Goal: Transaction & Acquisition: Book appointment/travel/reservation

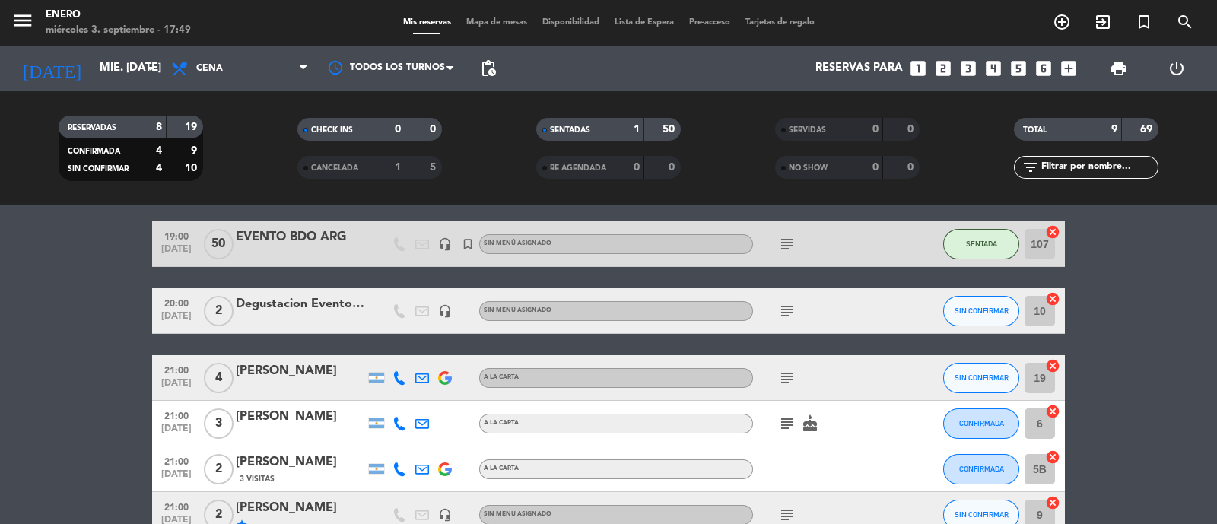
scroll to position [28, 0]
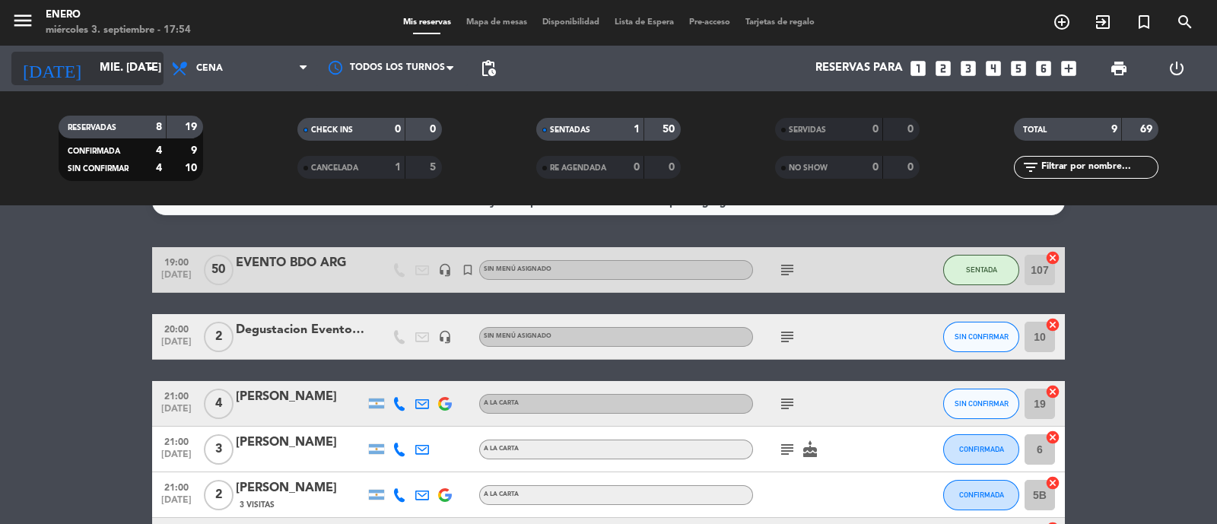
click at [109, 66] on input "mié. [DATE]" at bounding box center [165, 68] width 147 height 29
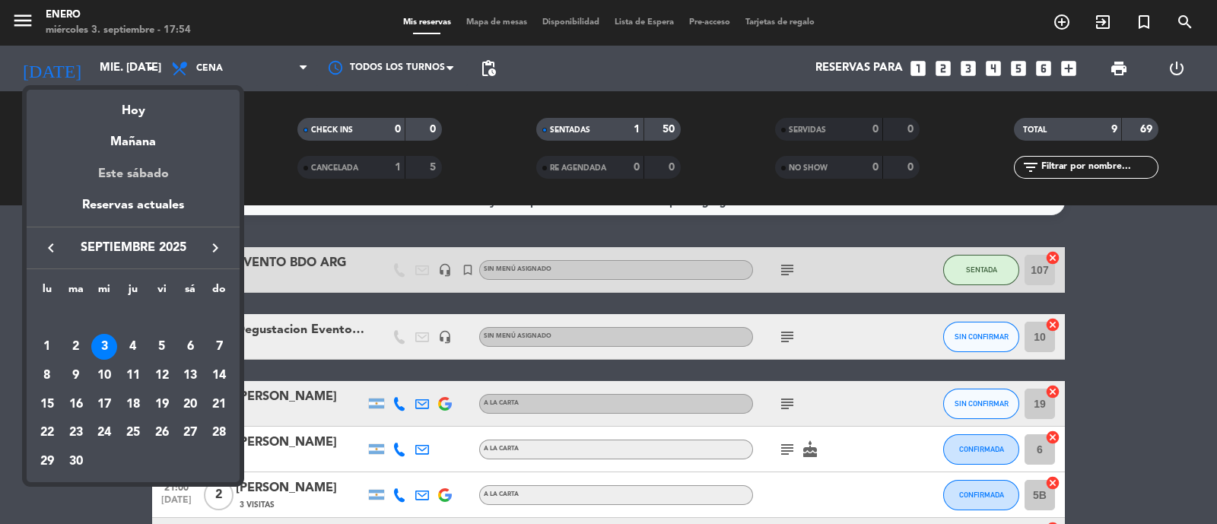
click at [148, 178] on div "Este sábado" at bounding box center [133, 174] width 213 height 43
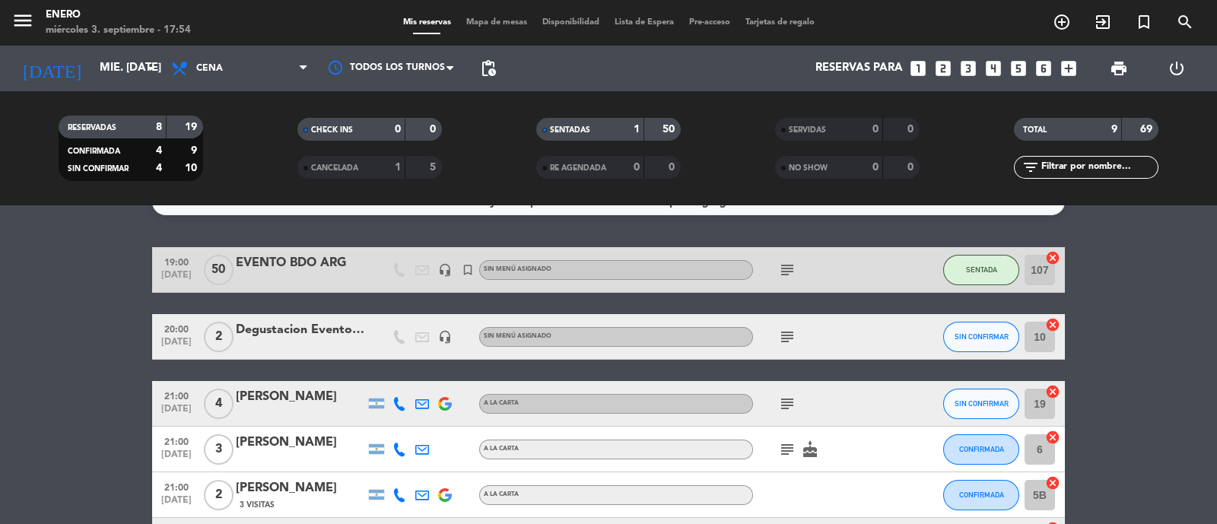
type input "sáb. [DATE]"
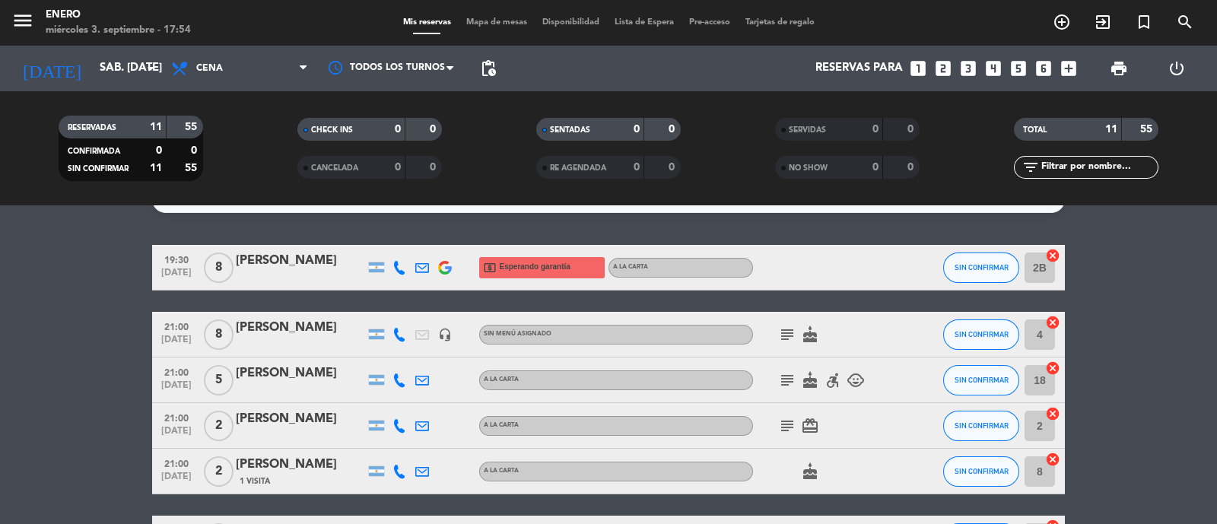
scroll to position [0, 0]
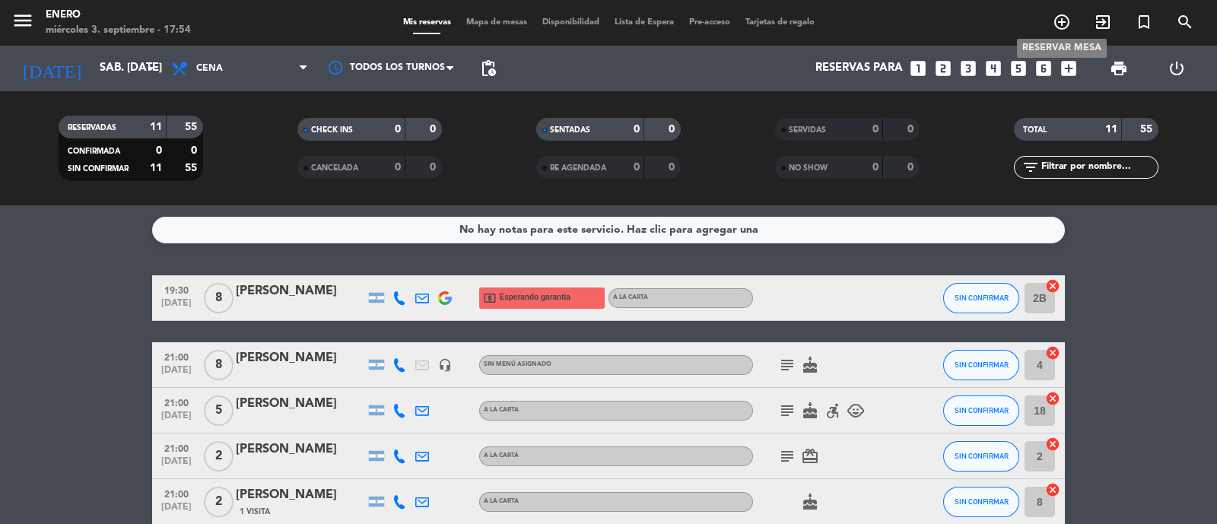
click at [1065, 22] on icon "add_circle_outline" at bounding box center [1061, 22] width 18 height 18
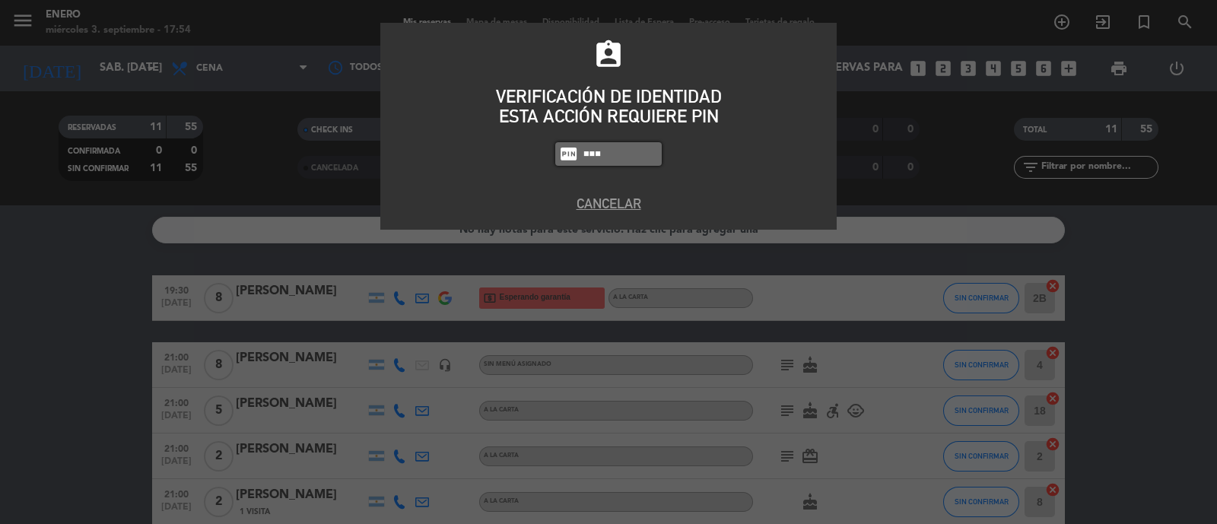
type input "6082"
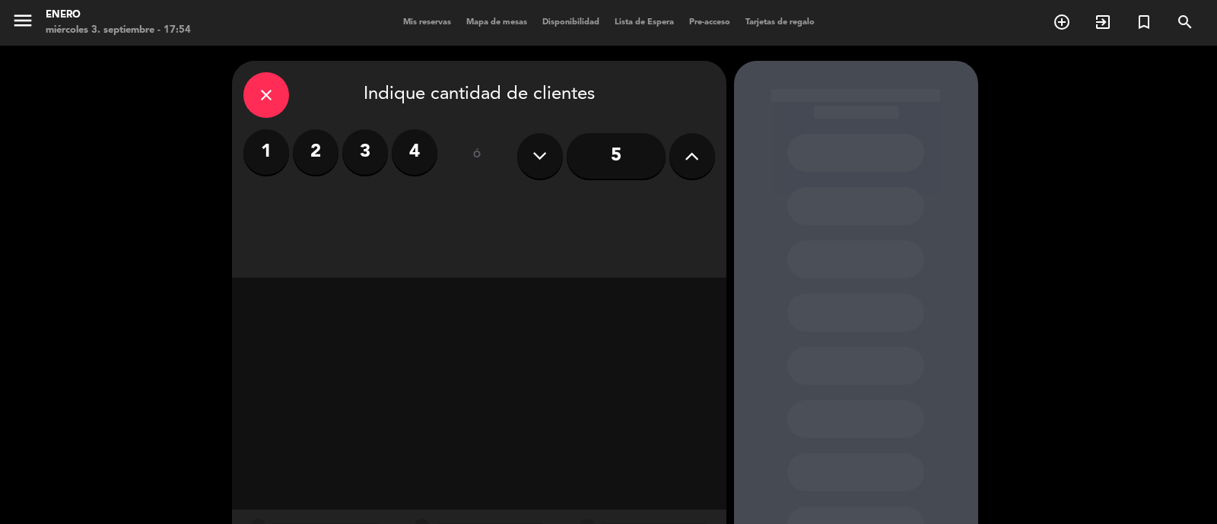
click at [408, 151] on label "4" at bounding box center [415, 152] width 46 height 46
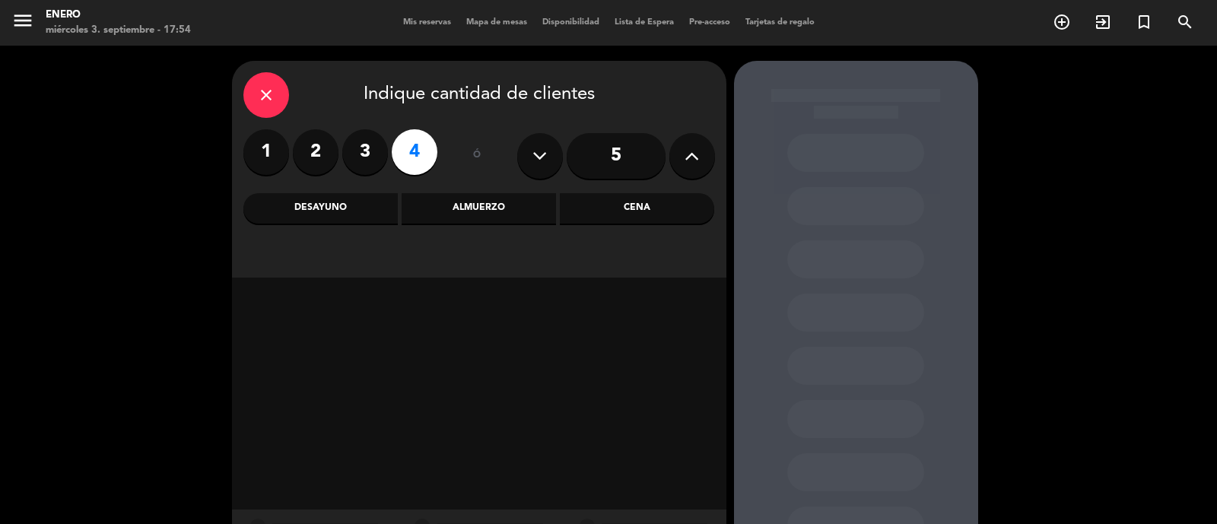
click at [649, 208] on div "Cena" at bounding box center [637, 208] width 154 height 30
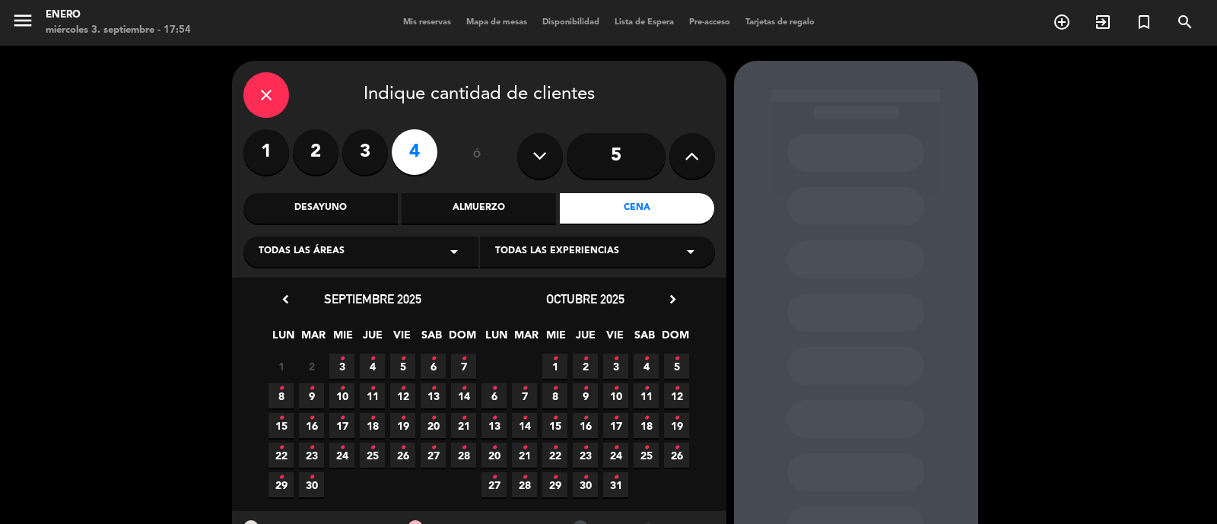
click at [341, 365] on icon "•" at bounding box center [341, 359] width 5 height 24
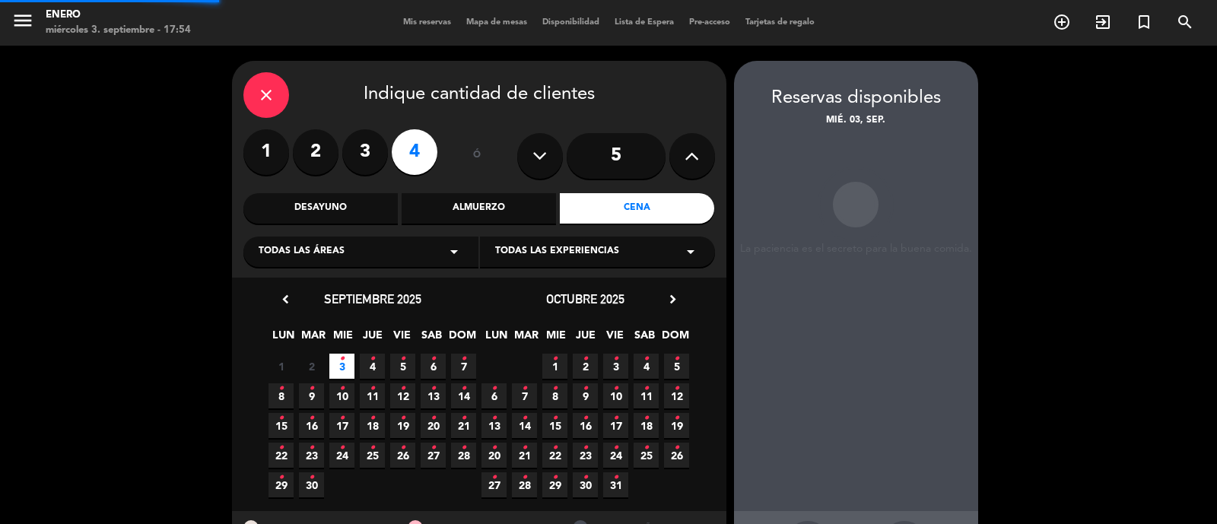
scroll to position [61, 0]
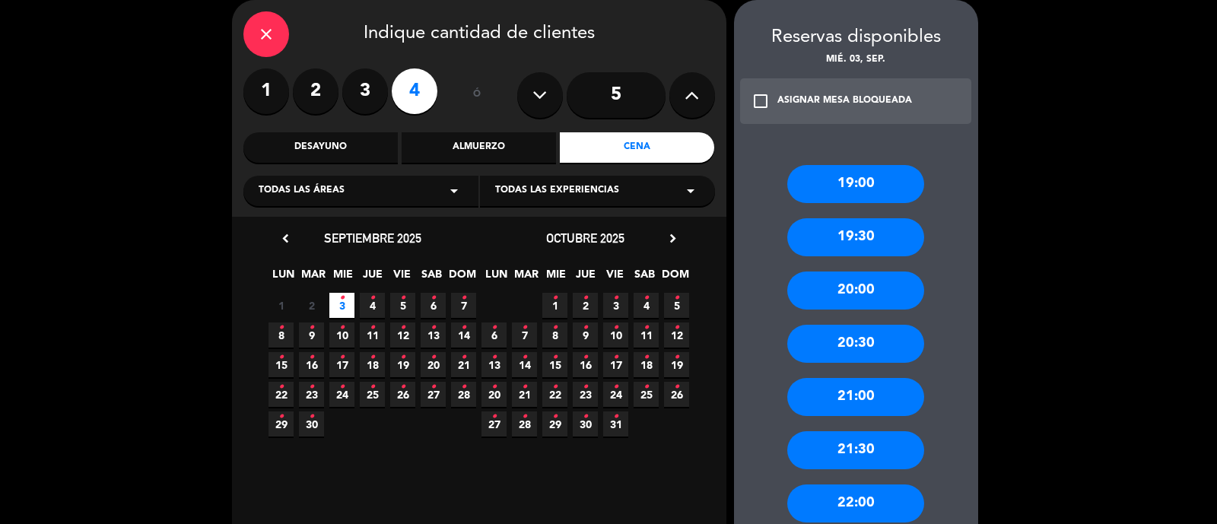
click at [887, 455] on div "21:30" at bounding box center [855, 450] width 137 height 38
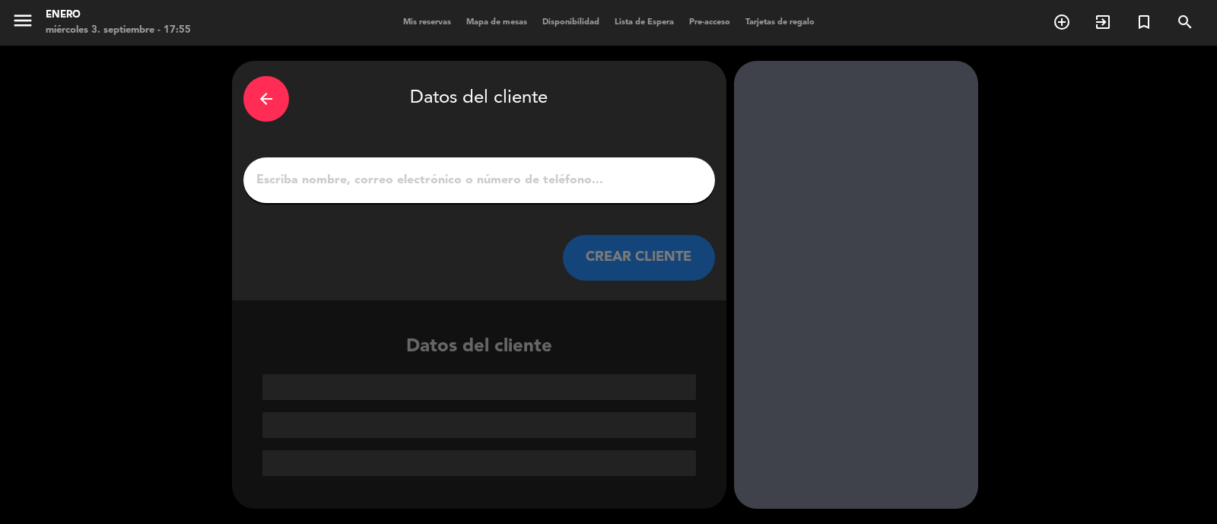
click at [430, 182] on input "1" at bounding box center [479, 180] width 449 height 21
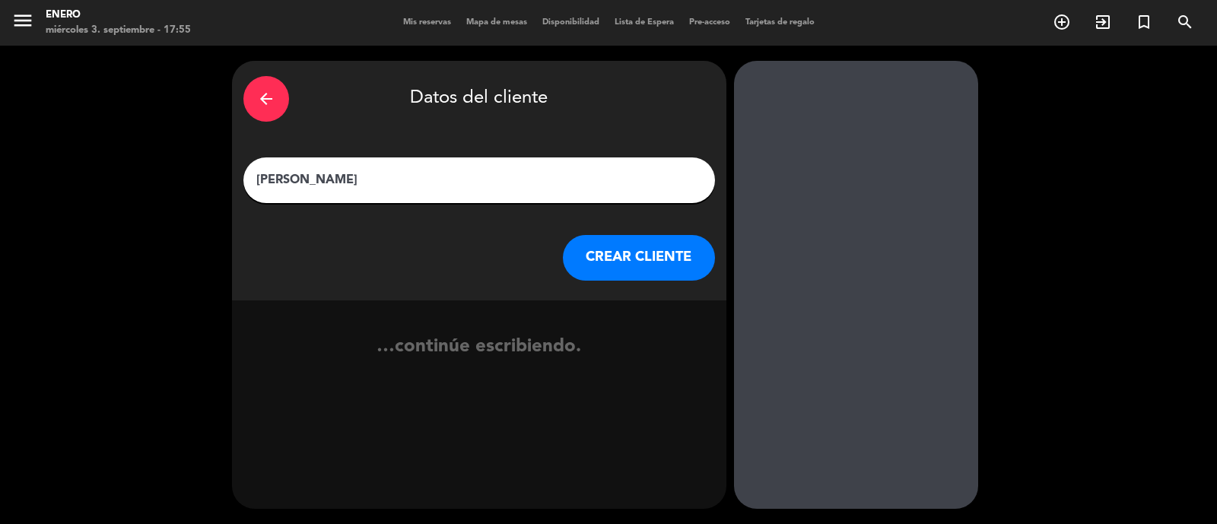
type input "[PERSON_NAME]"
click at [668, 256] on button "CREAR CLIENTE" at bounding box center [639, 258] width 152 height 46
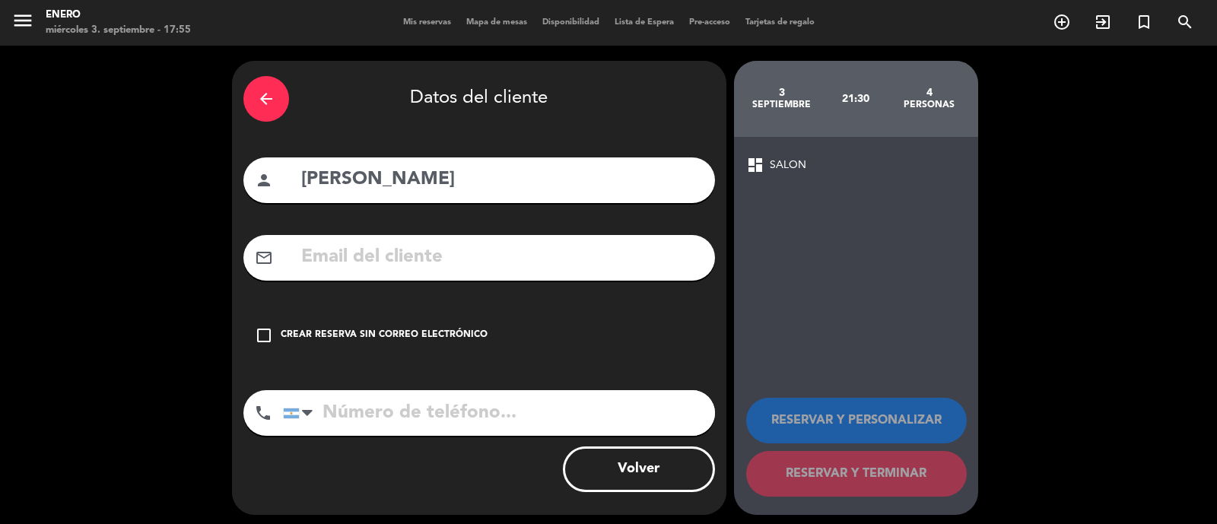
click at [281, 336] on div "Crear reserva sin correo electrónico" at bounding box center [384, 335] width 207 height 15
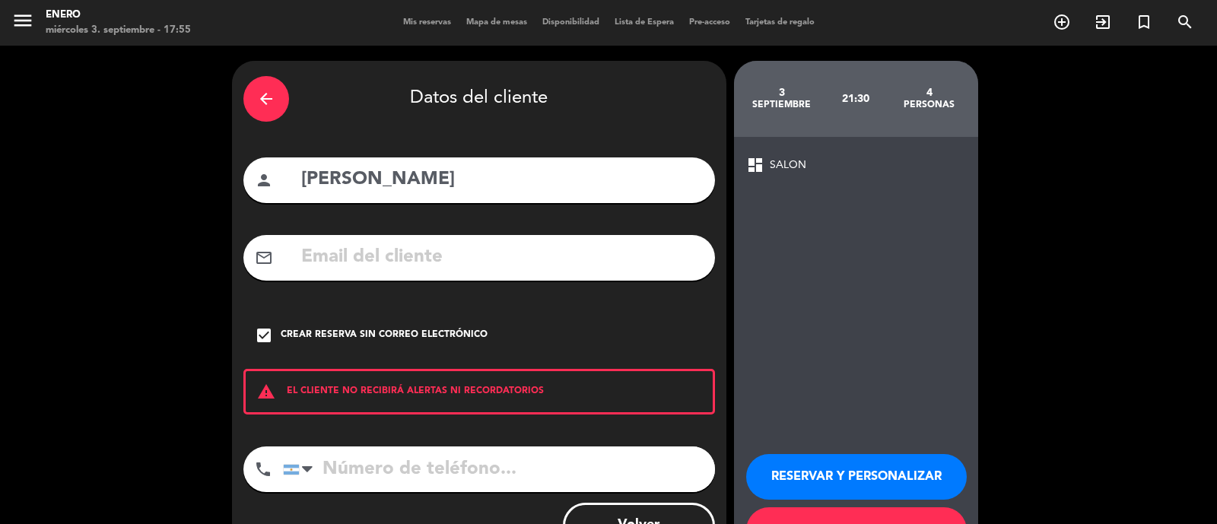
click at [811, 467] on button "RESERVAR Y PERSONALIZAR" at bounding box center [856, 477] width 220 height 46
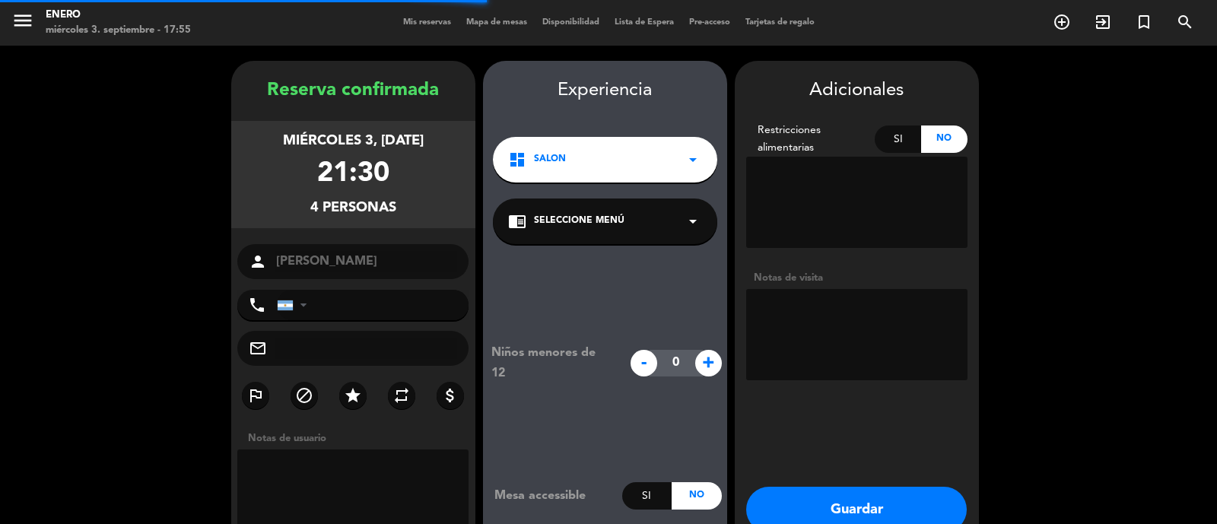
scroll to position [61, 0]
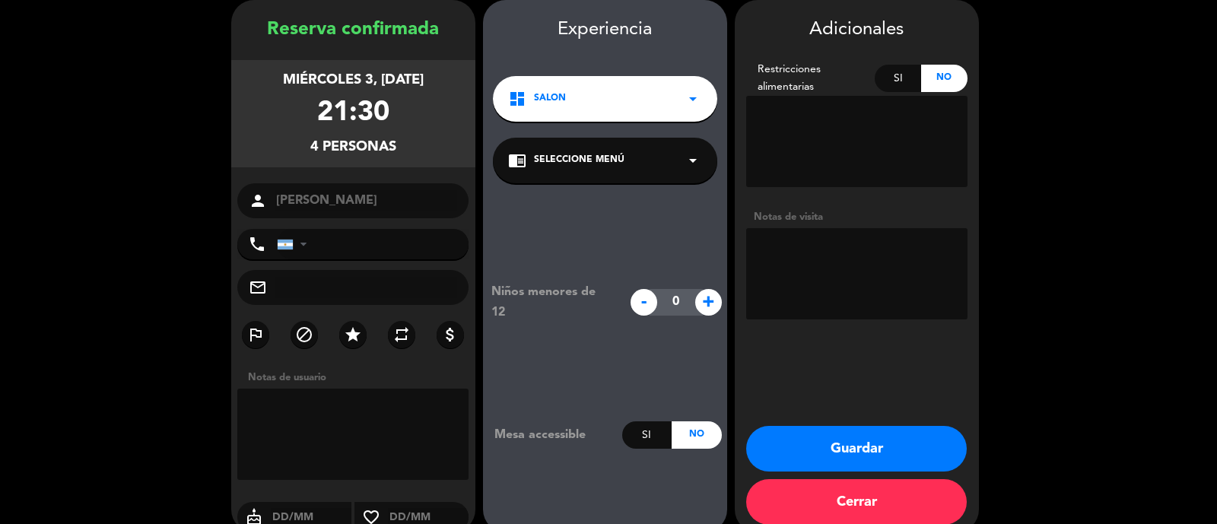
click at [863, 439] on button "Guardar" at bounding box center [856, 449] width 220 height 46
